Goal: Navigation & Orientation: Find specific page/section

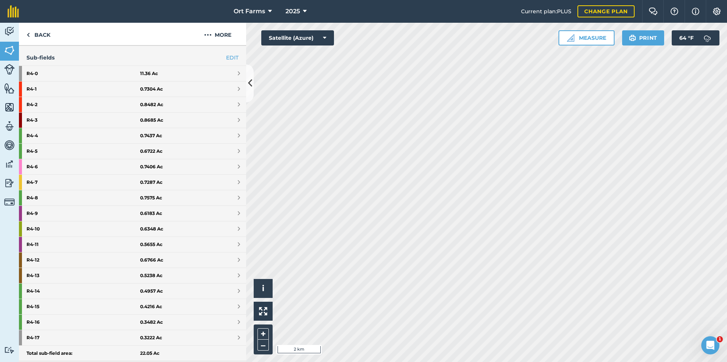
scroll to position [204, 0]
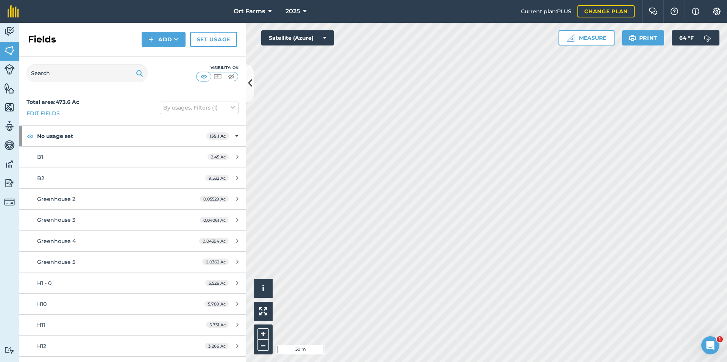
click at [397, 6] on div "Ort Farms 2025 Current plan : PLUS Change plan Farm Chat Help Info Settings Ort…" at bounding box center [363, 181] width 727 height 362
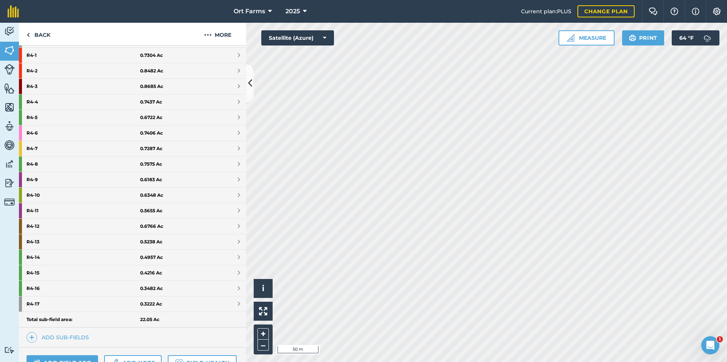
scroll to position [204, 0]
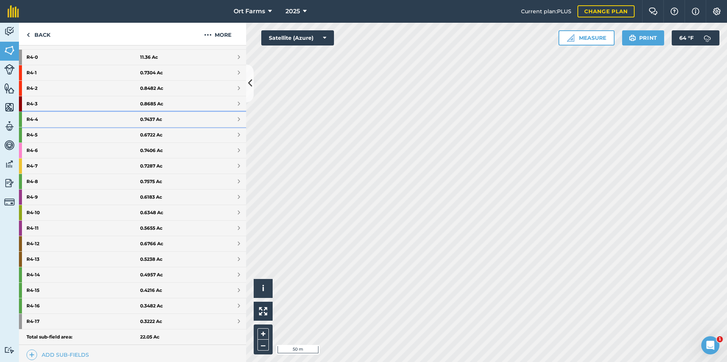
click at [238, 119] on span at bounding box center [239, 119] width 2 height 6
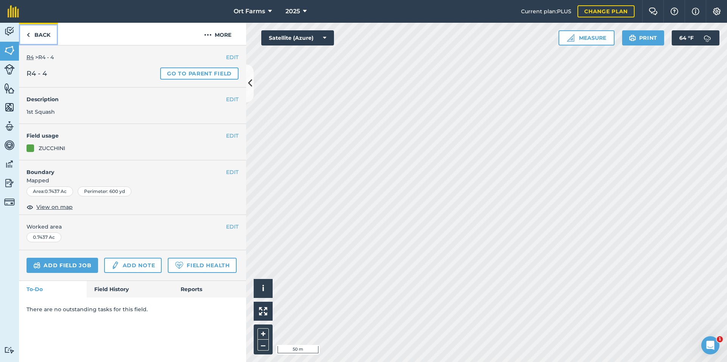
click at [45, 36] on link "Back" at bounding box center [38, 34] width 39 height 22
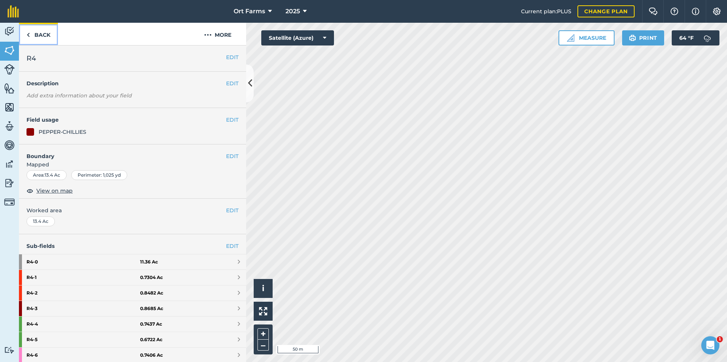
click at [30, 34] on link "Back" at bounding box center [38, 34] width 39 height 22
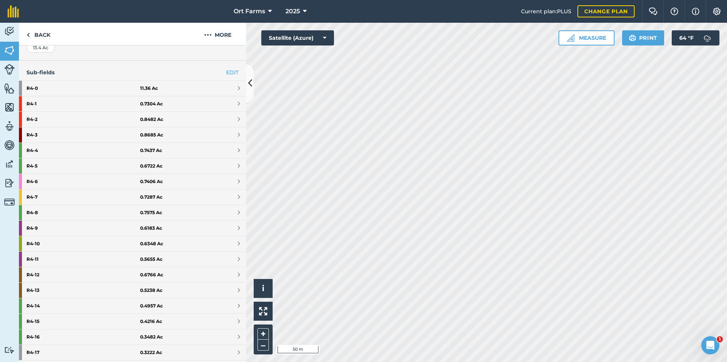
scroll to position [176, 0]
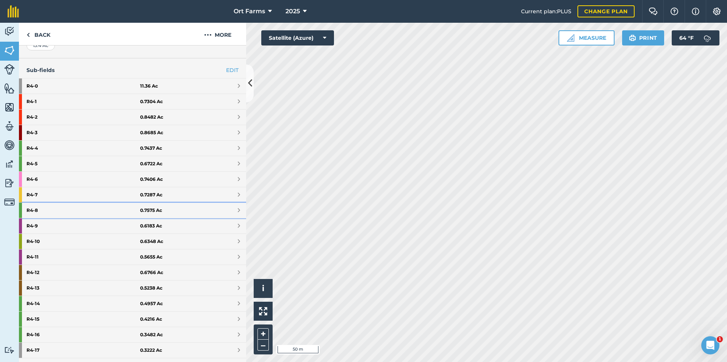
click at [238, 211] on span at bounding box center [239, 210] width 2 height 6
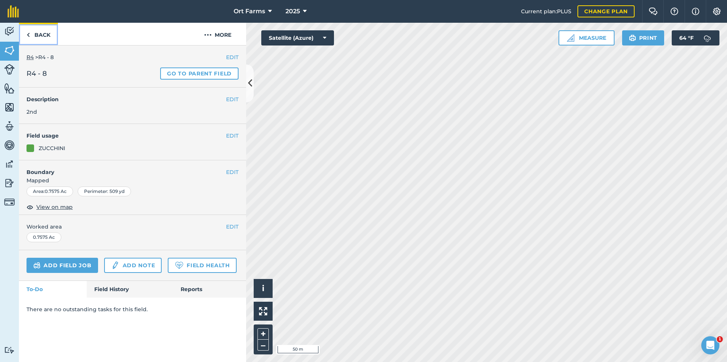
click at [40, 35] on link "Back" at bounding box center [38, 34] width 39 height 22
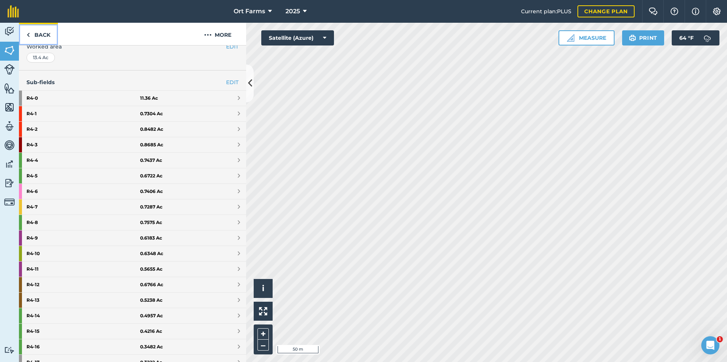
scroll to position [204, 0]
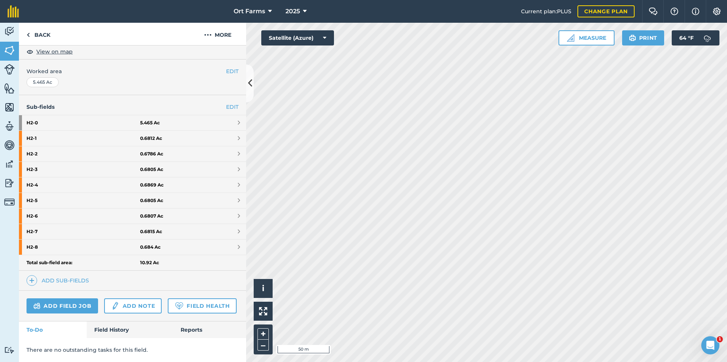
scroll to position [160, 0]
click at [212, 162] on link "H2 - 3 0.6805 Ac" at bounding box center [132, 169] width 227 height 15
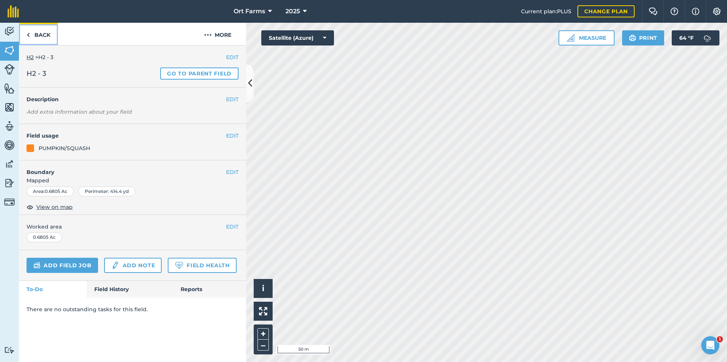
click at [34, 34] on link "Back" at bounding box center [38, 34] width 39 height 22
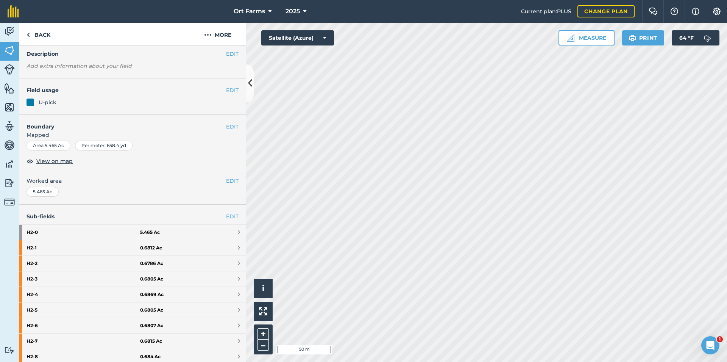
scroll to position [41, 0]
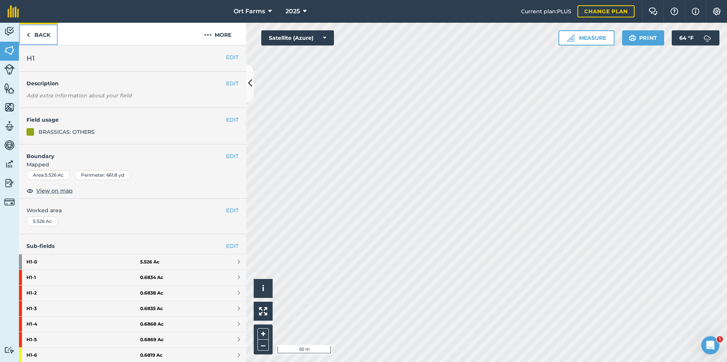
click at [44, 35] on link "Back" at bounding box center [38, 34] width 39 height 22
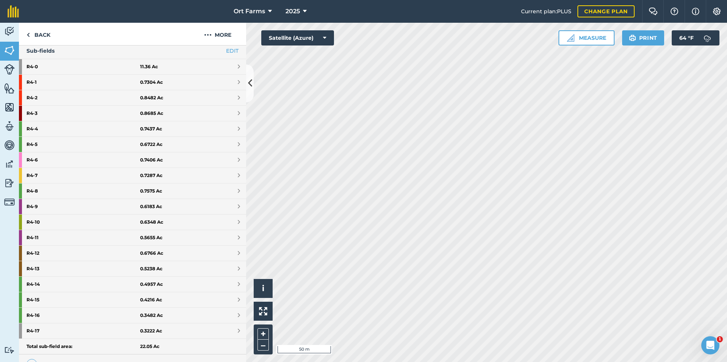
scroll to position [185, 0]
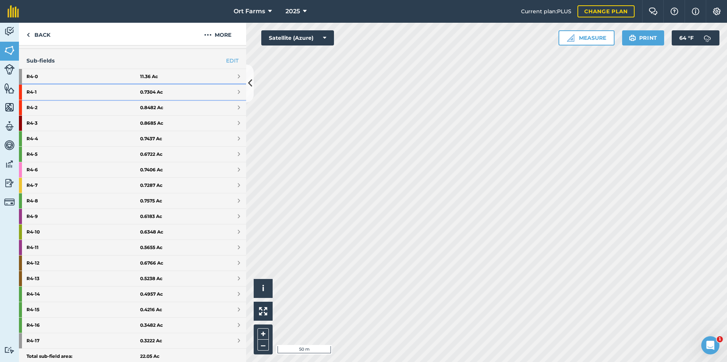
click at [165, 89] on link "R4 - 1 0.7304 Ac" at bounding box center [132, 91] width 227 height 15
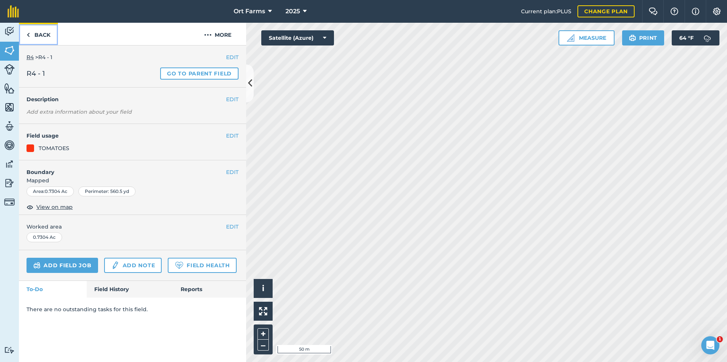
click at [34, 30] on link "Back" at bounding box center [38, 34] width 39 height 22
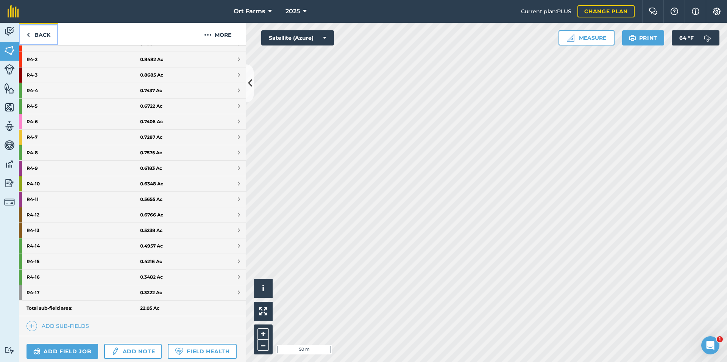
scroll to position [245, 0]
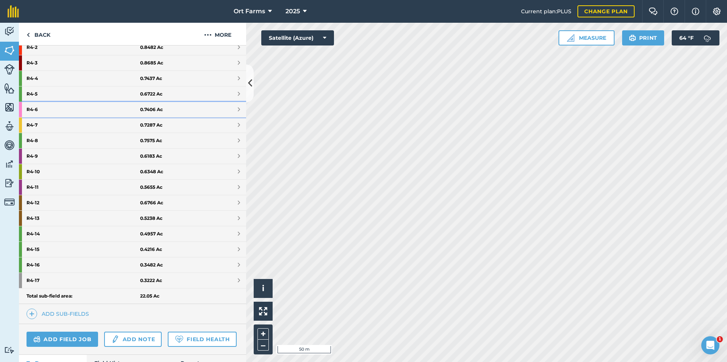
click at [173, 111] on link "R4 - 6 0.7406 Ac" at bounding box center [132, 109] width 227 height 15
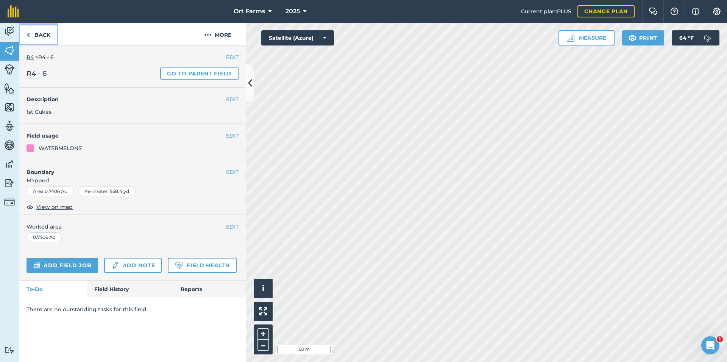
click at [35, 31] on link "Back" at bounding box center [38, 34] width 39 height 22
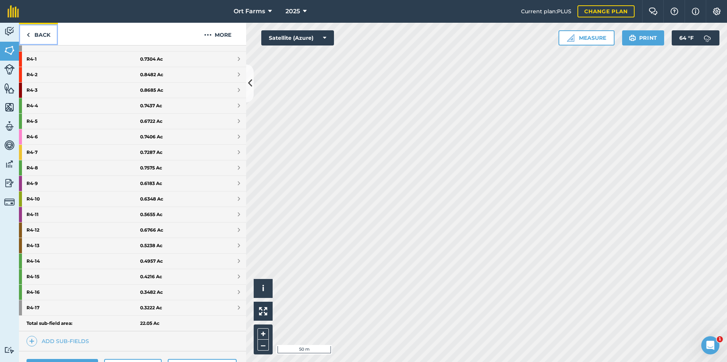
scroll to position [204, 0]
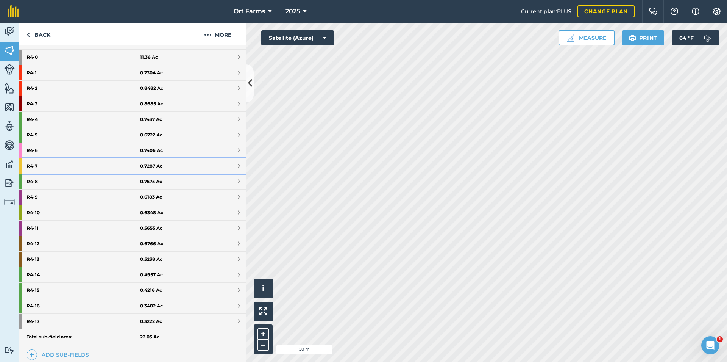
click at [173, 171] on link "R4 - 7 0.7287 Ac" at bounding box center [132, 165] width 227 height 15
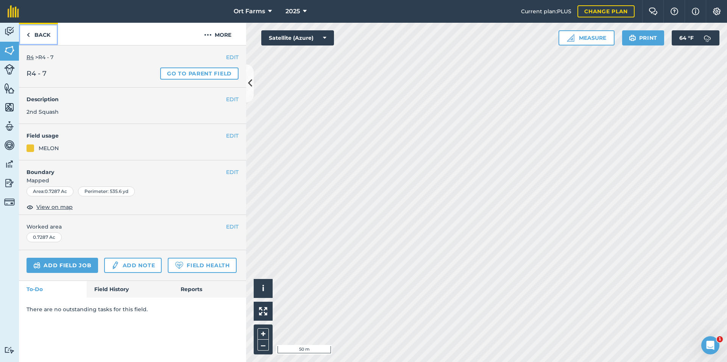
click at [39, 33] on link "Back" at bounding box center [38, 34] width 39 height 22
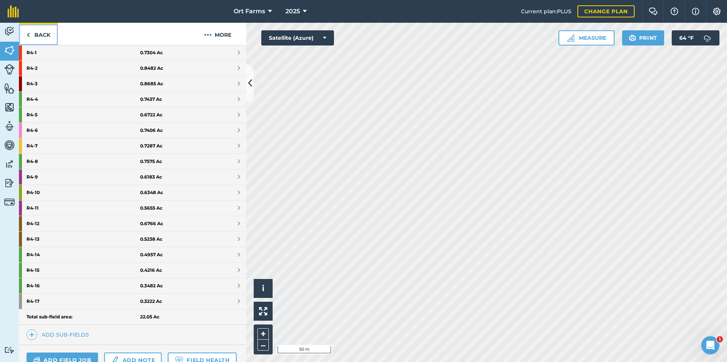
scroll to position [204, 0]
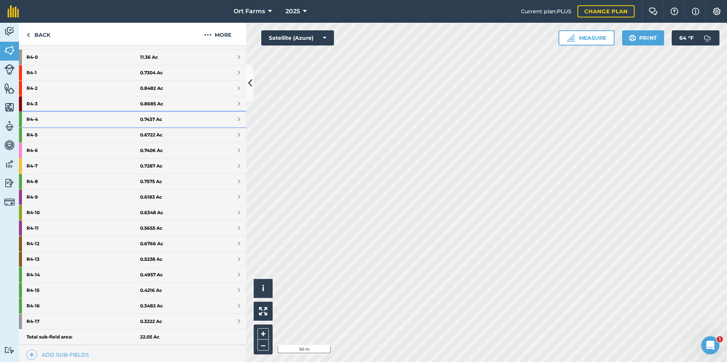
click at [227, 118] on link "R4 - 4 0.7437 Ac" at bounding box center [132, 119] width 227 height 15
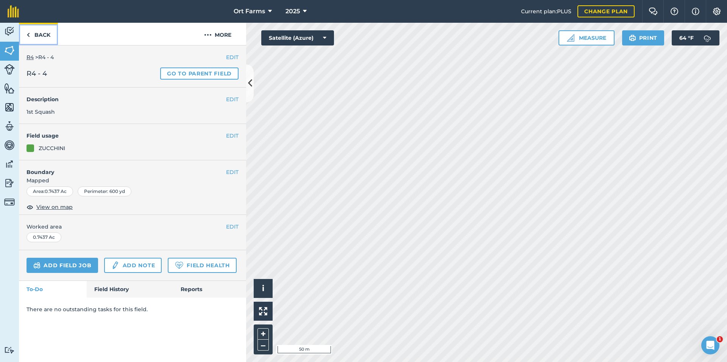
click at [40, 33] on link "Back" at bounding box center [38, 34] width 39 height 22
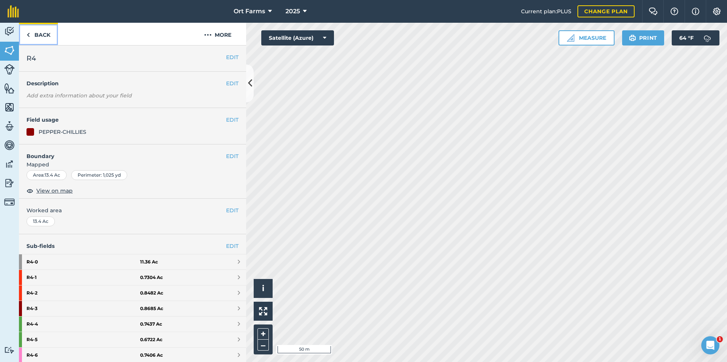
click at [34, 31] on link "Back" at bounding box center [38, 34] width 39 height 22
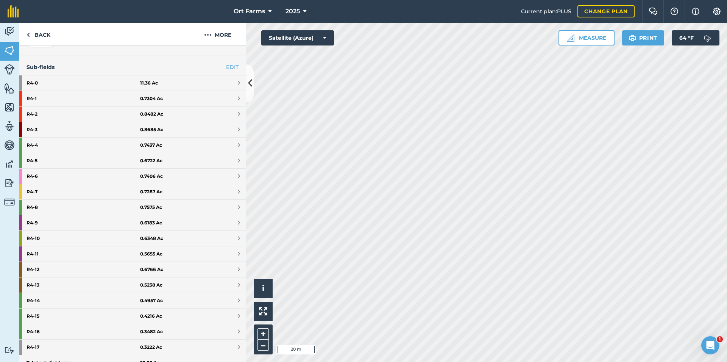
scroll to position [220, 0]
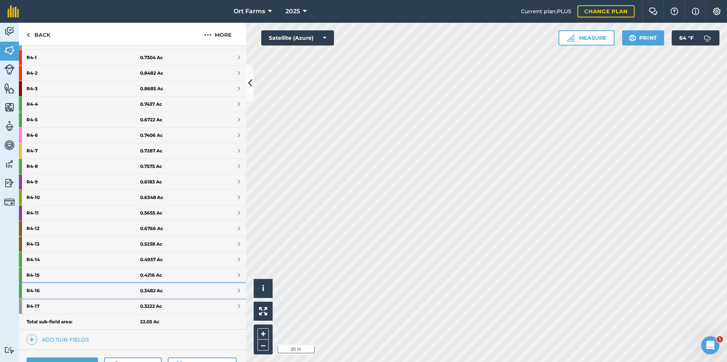
click at [223, 287] on link "R4 - 16 0.3482 Ac" at bounding box center [132, 290] width 227 height 15
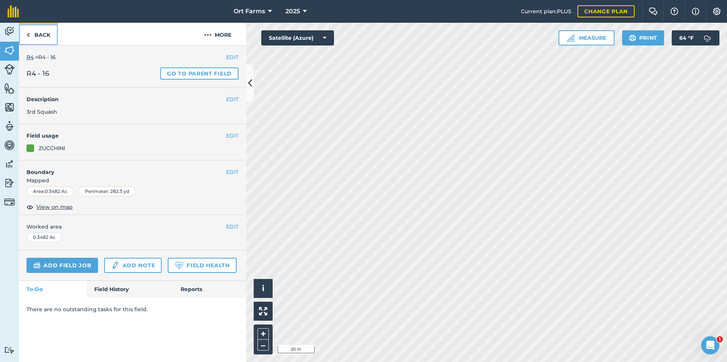
click at [47, 34] on link "Back" at bounding box center [38, 34] width 39 height 22
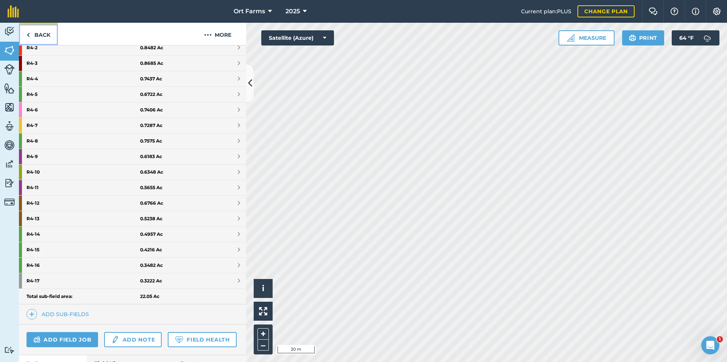
scroll to position [245, 0]
